Goal: Find specific page/section: Find specific page/section

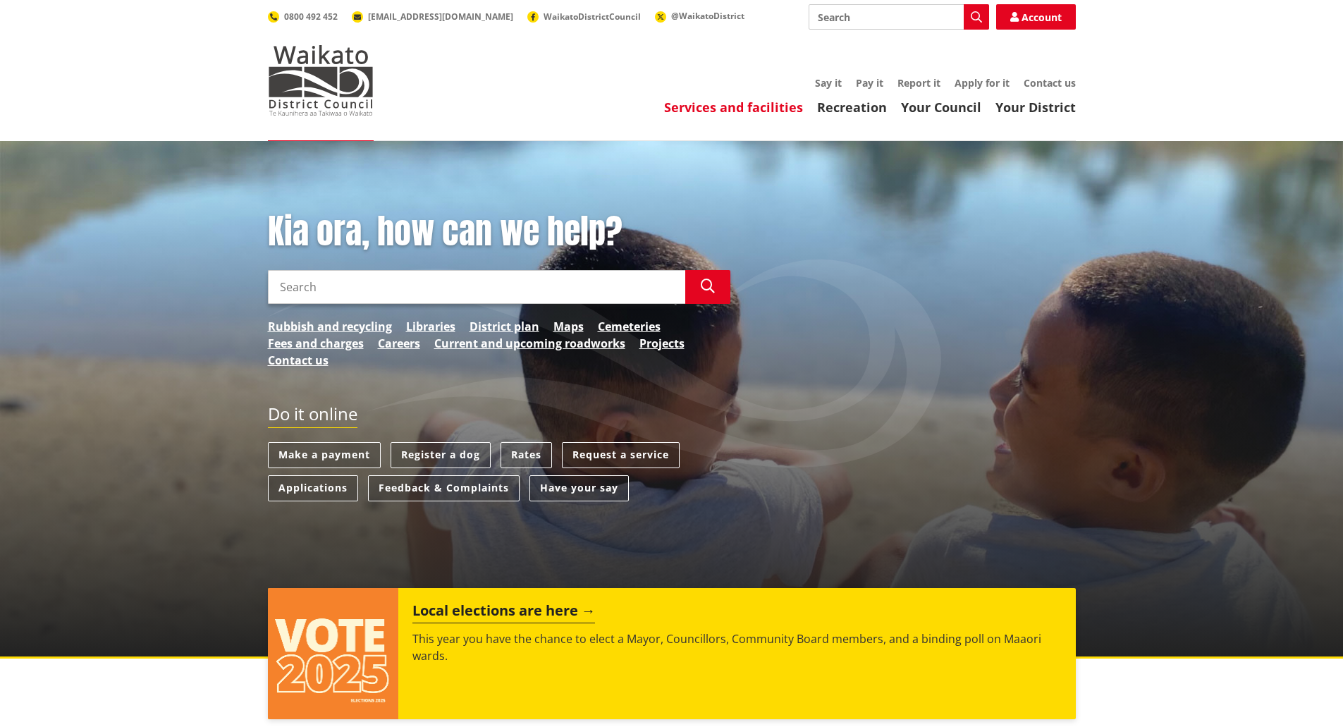
click at [754, 104] on link "Services and facilities" at bounding box center [733, 107] width 139 height 17
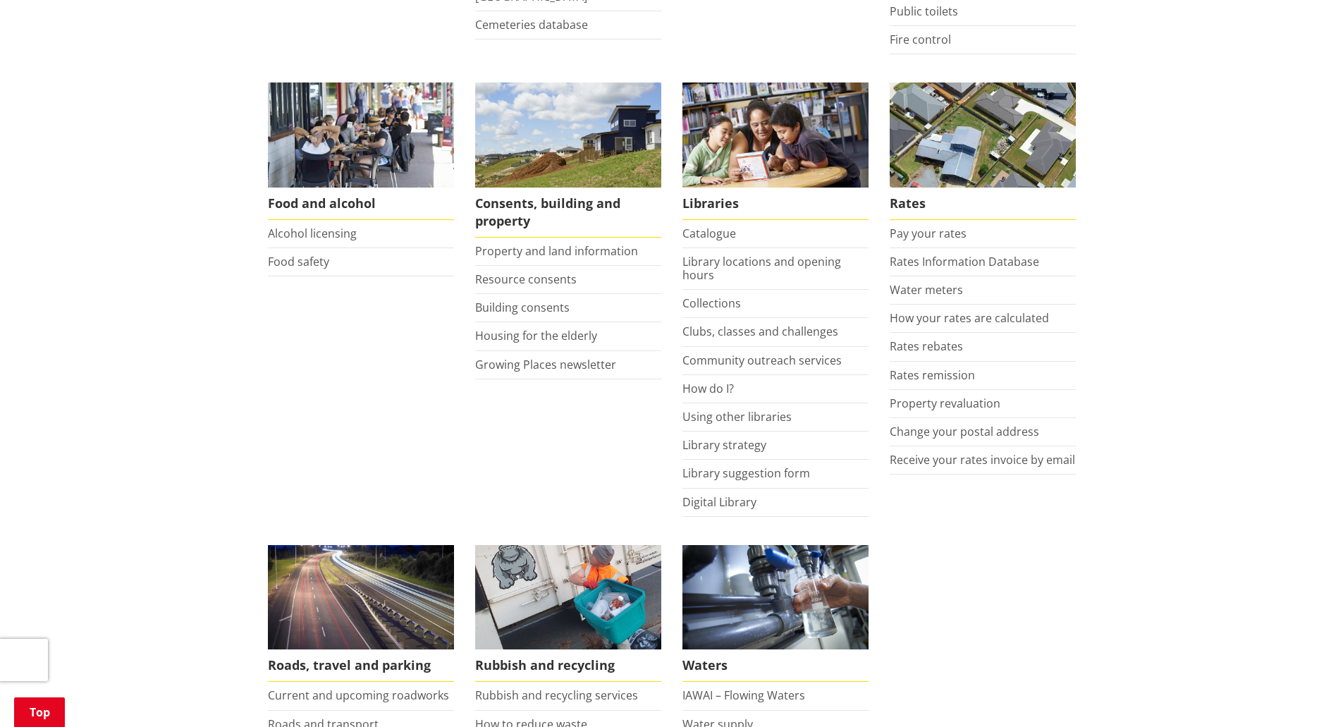
scroll to position [564, 0]
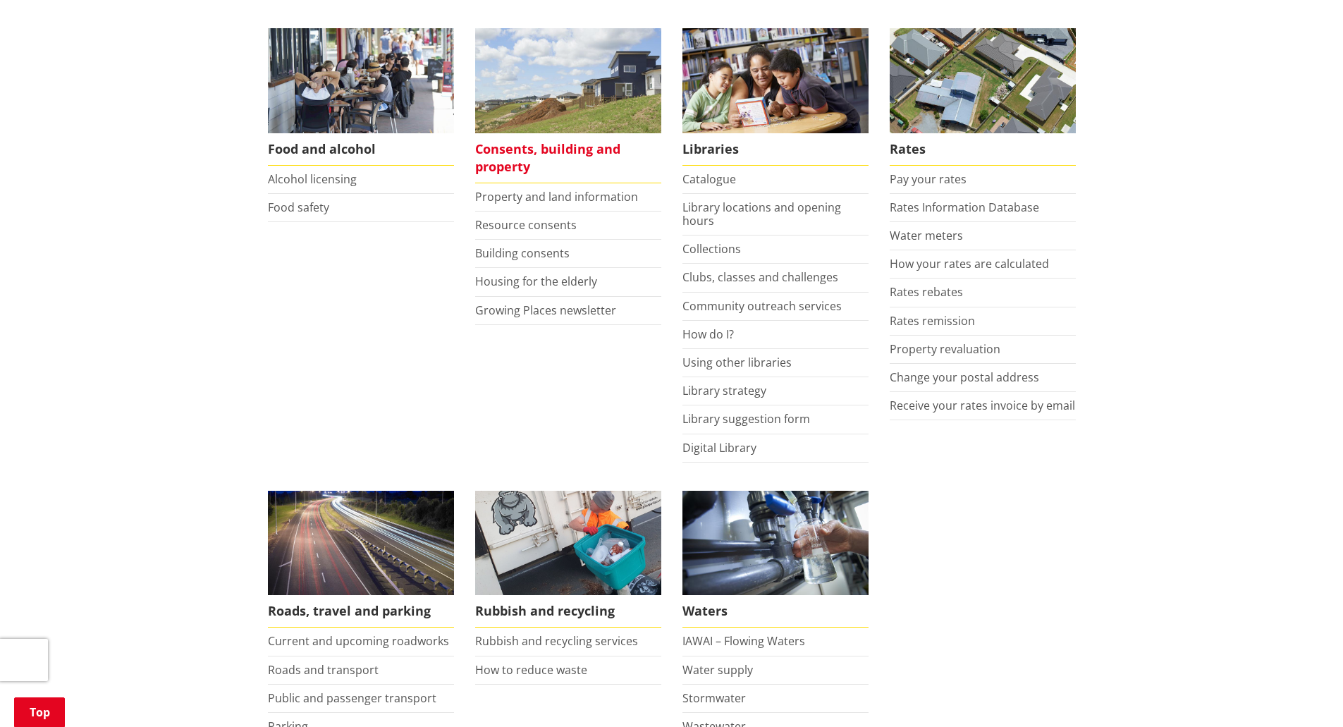
click at [515, 147] on span "Consents, building and property" at bounding box center [568, 158] width 186 height 50
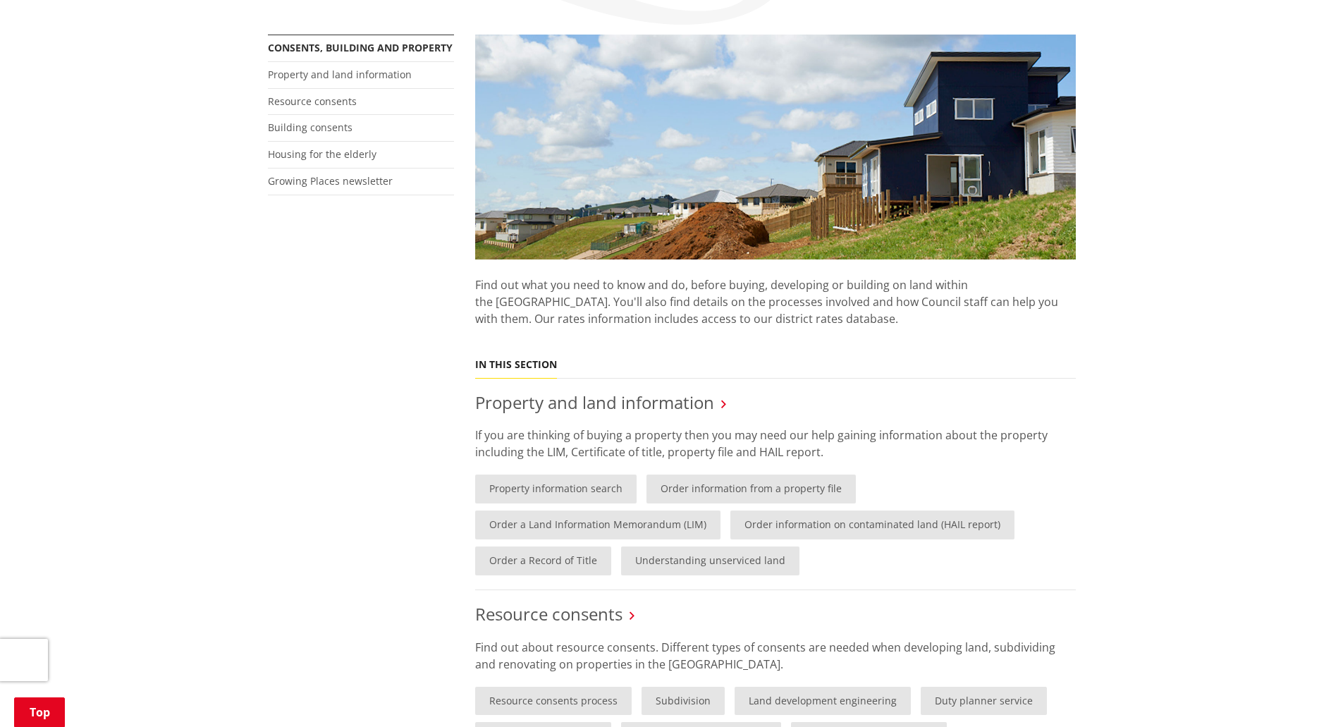
scroll to position [490, 0]
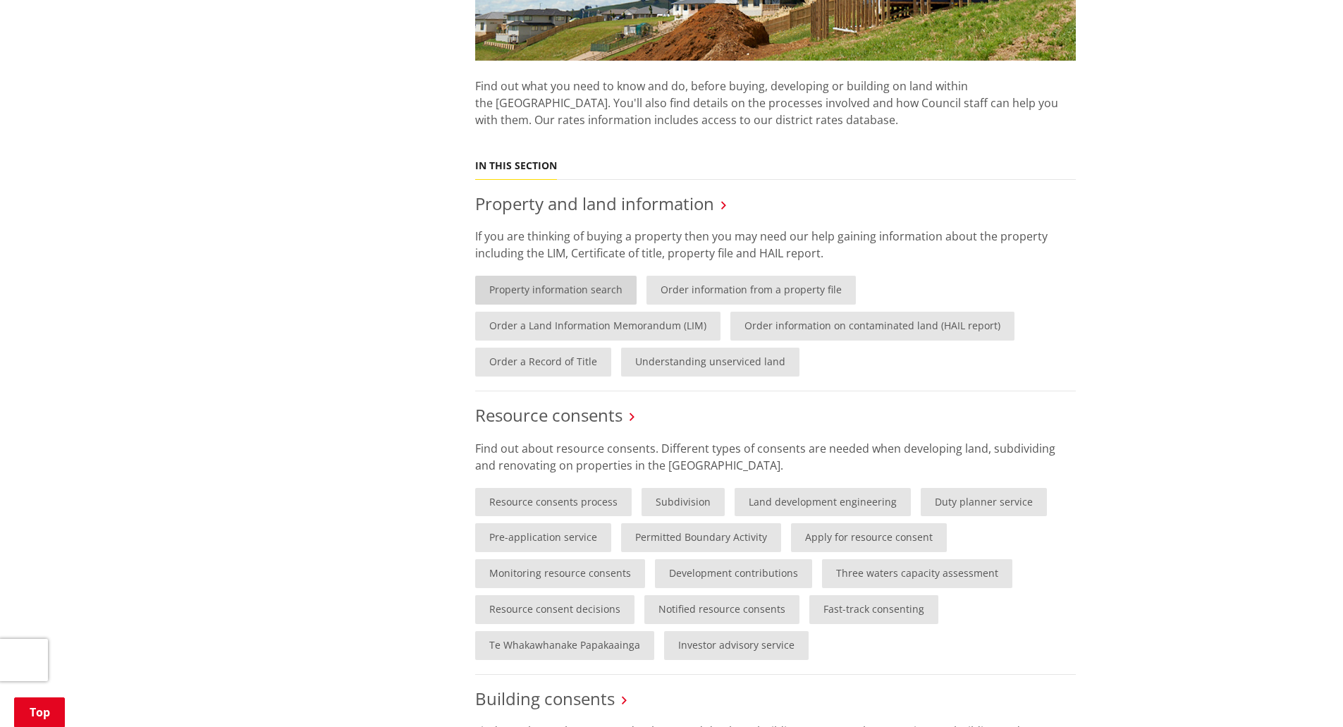
click at [577, 291] on link "Property information search" at bounding box center [555, 290] width 161 height 29
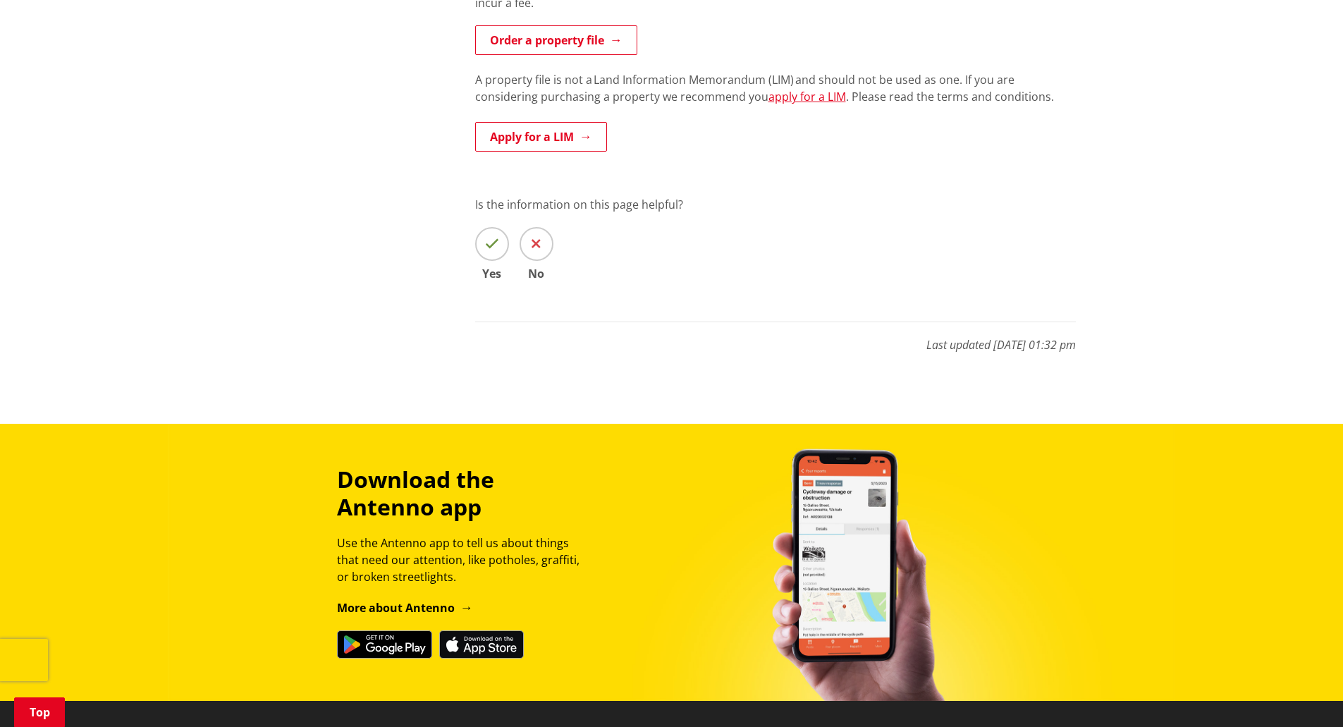
scroll to position [1058, 0]
